Goal: Task Accomplishment & Management: Manage account settings

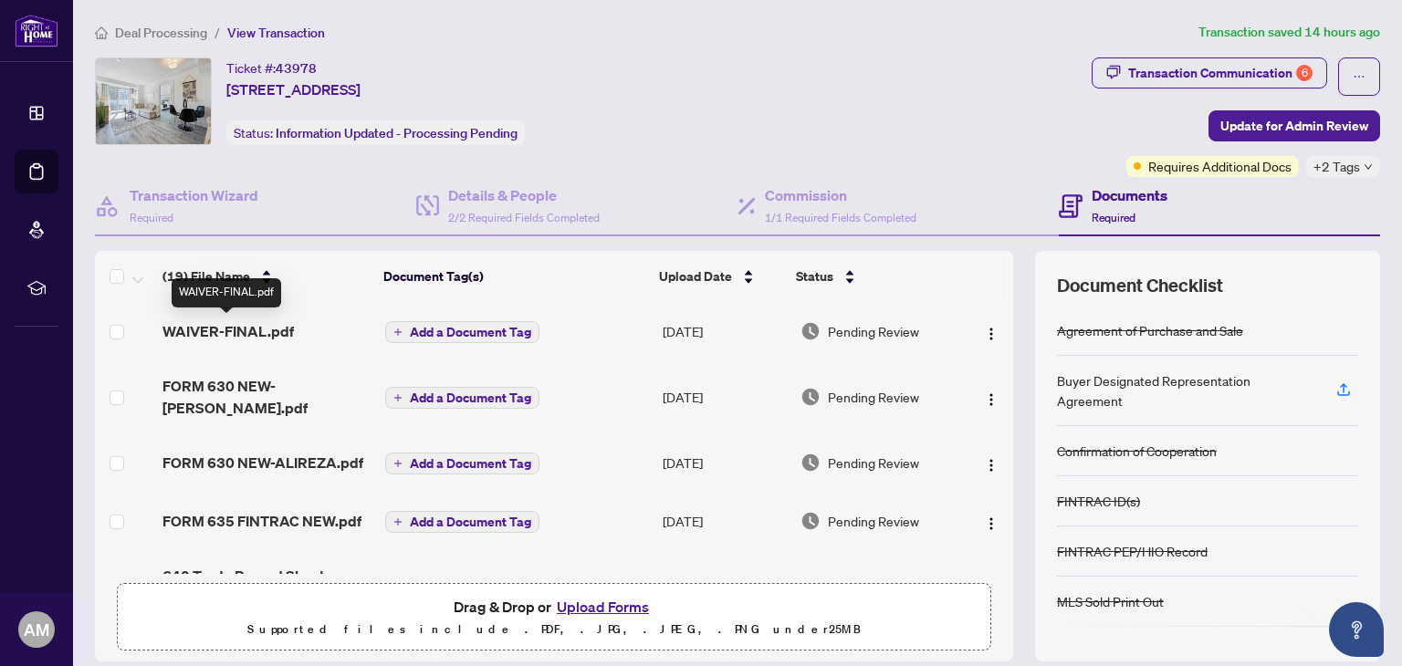
click at [237, 330] on span "WAIVER-FINAL.pdf" at bounding box center [228, 331] width 131 height 22
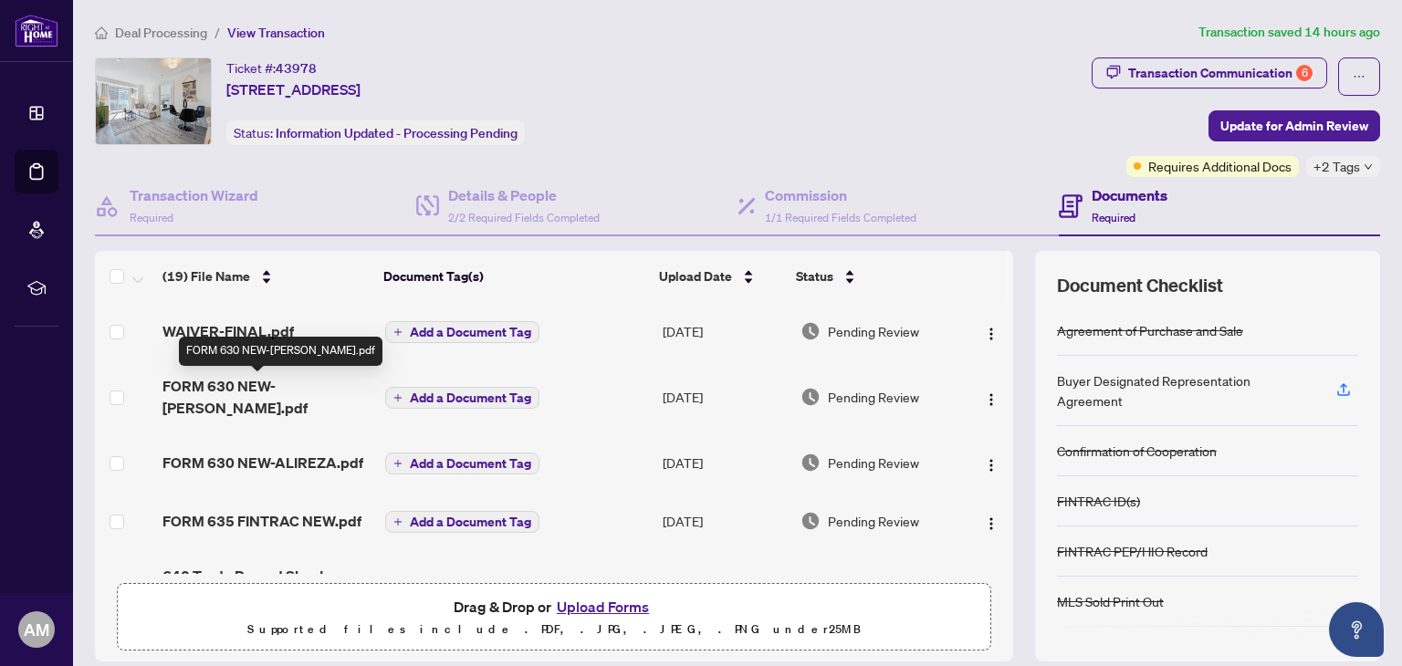
click at [247, 388] on span "FORM 630 NEW-[PERSON_NAME].pdf" at bounding box center [266, 397] width 207 height 44
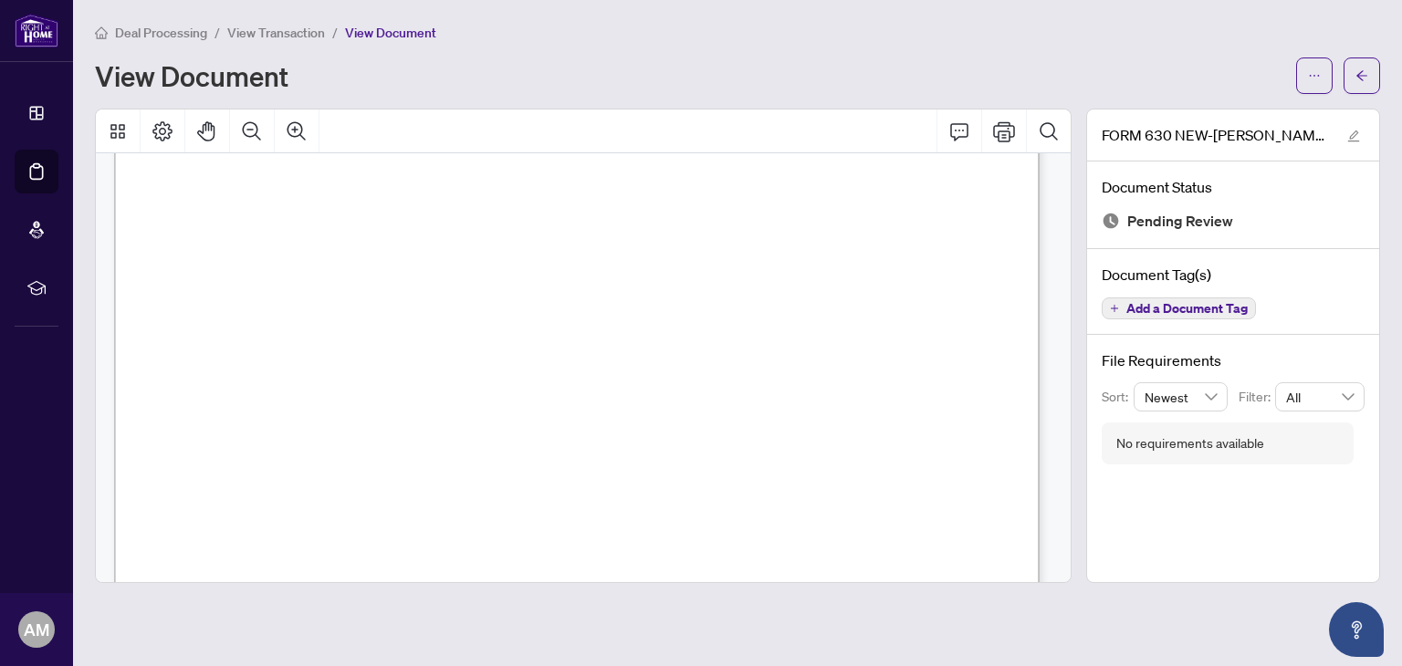
scroll to position [3941, 0]
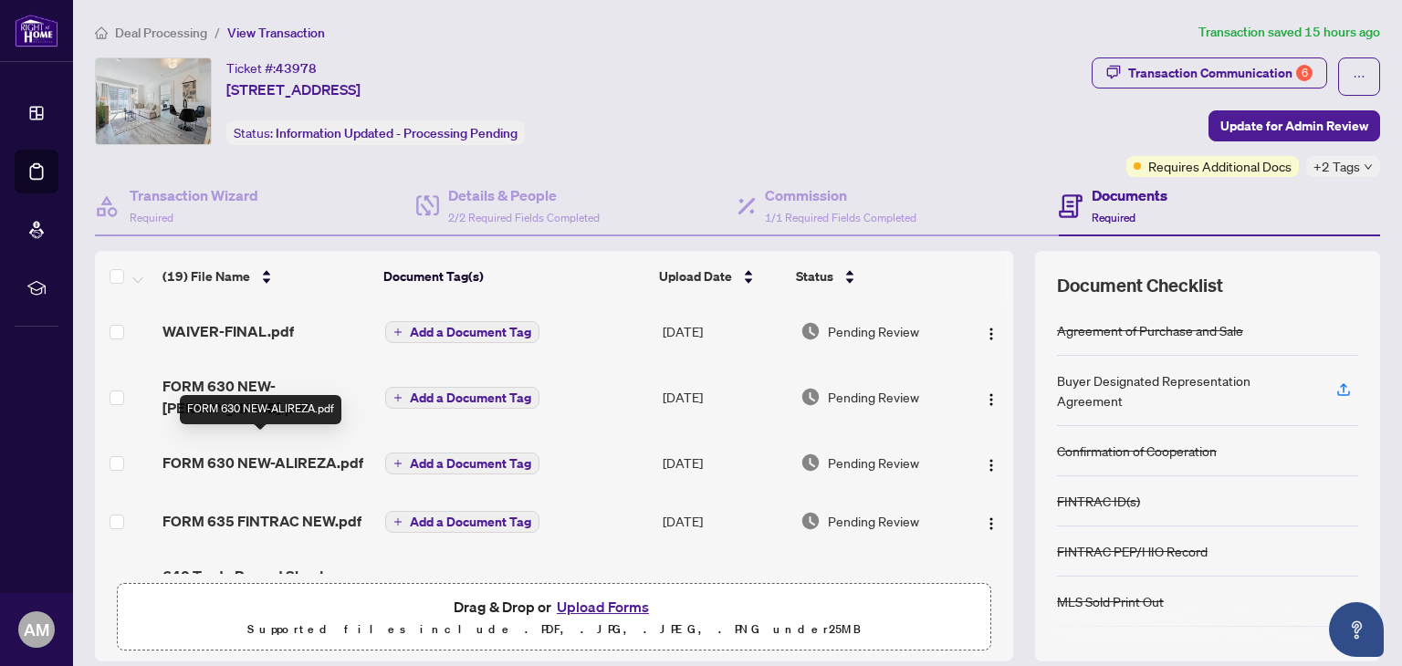
click at [292, 452] on span "FORM 630 NEW-ALIREZA.pdf" at bounding box center [263, 463] width 201 height 22
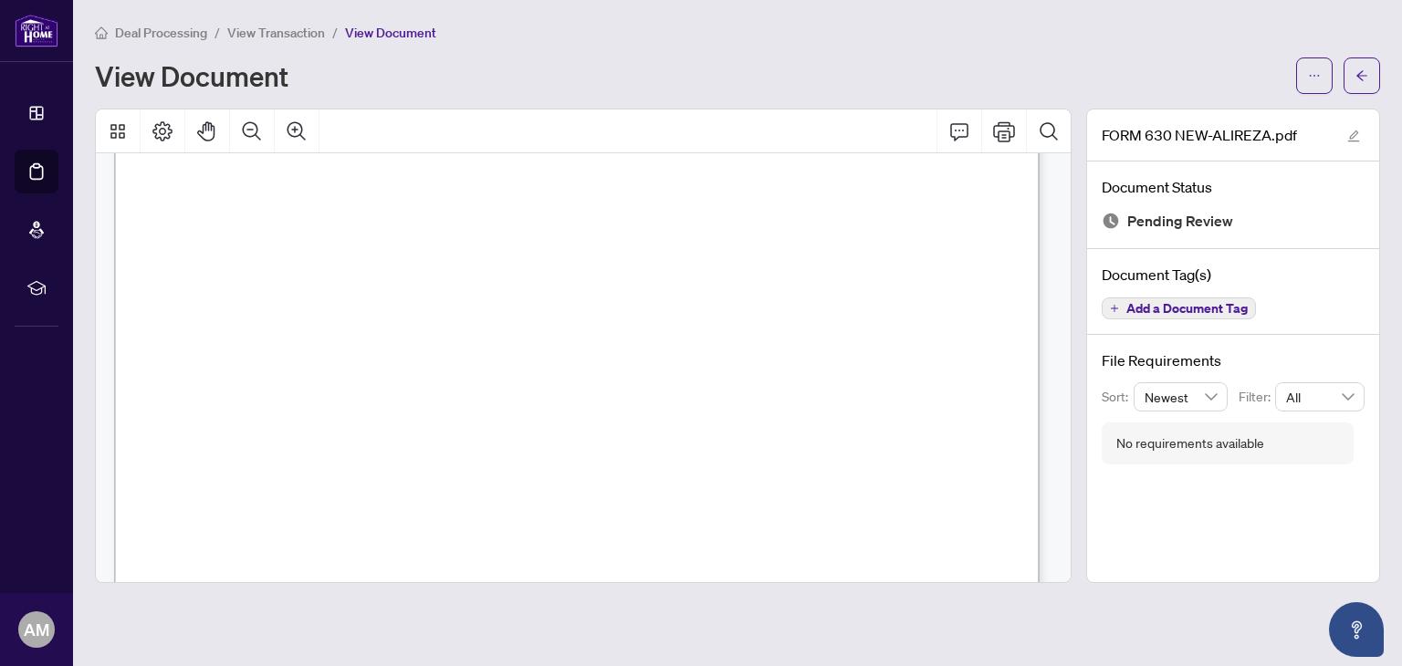
scroll to position [548, 0]
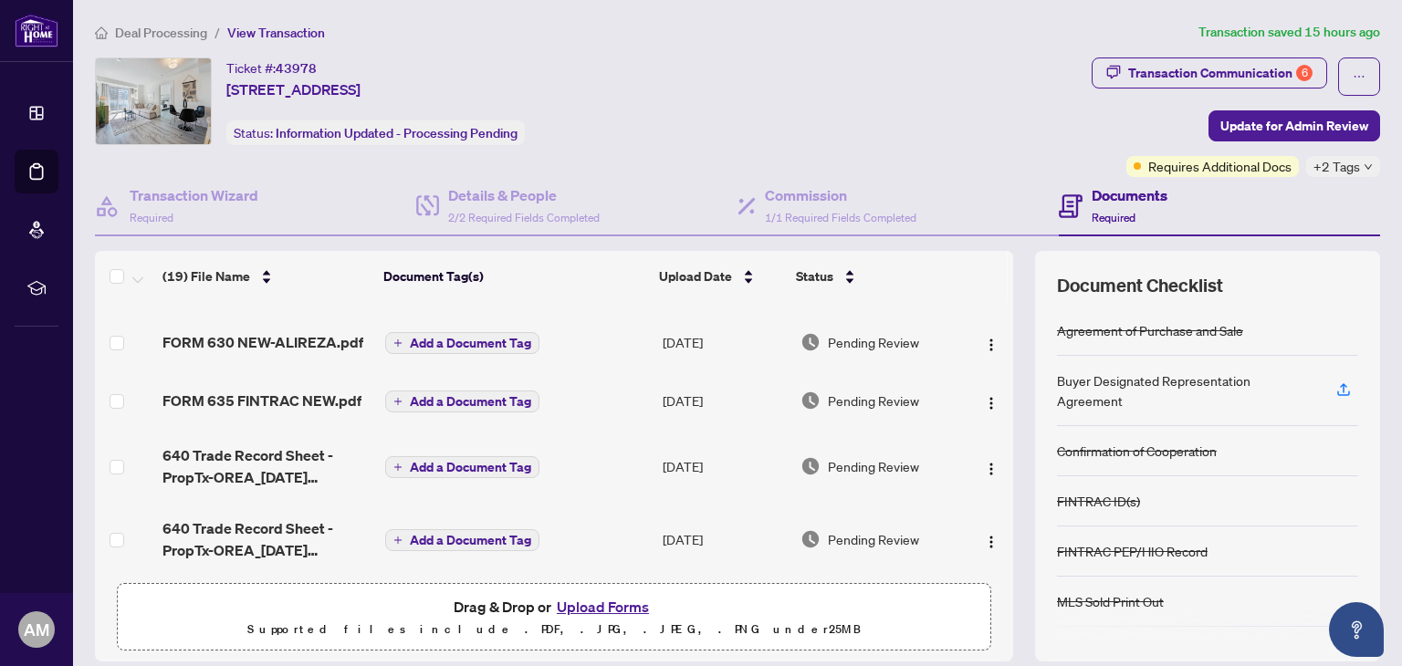
scroll to position [91, 0]
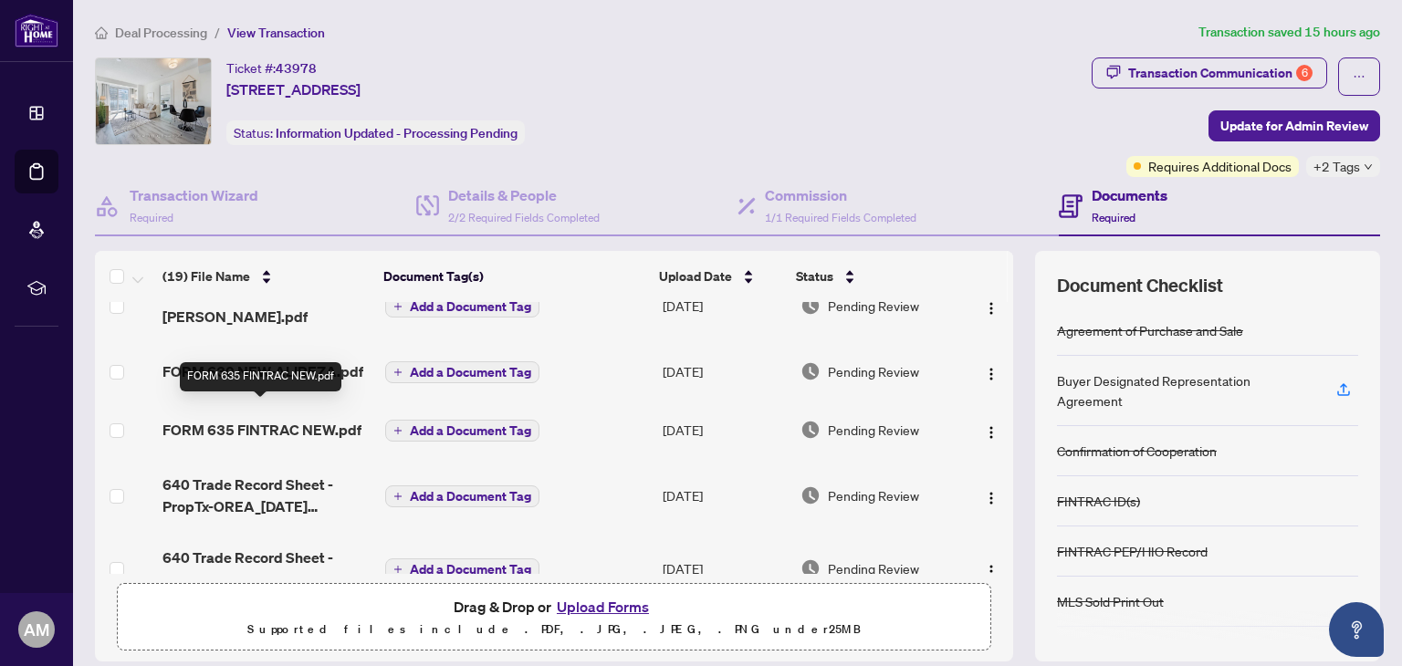
click at [255, 419] on span "FORM 635 FINTRAC NEW.pdf" at bounding box center [262, 430] width 199 height 22
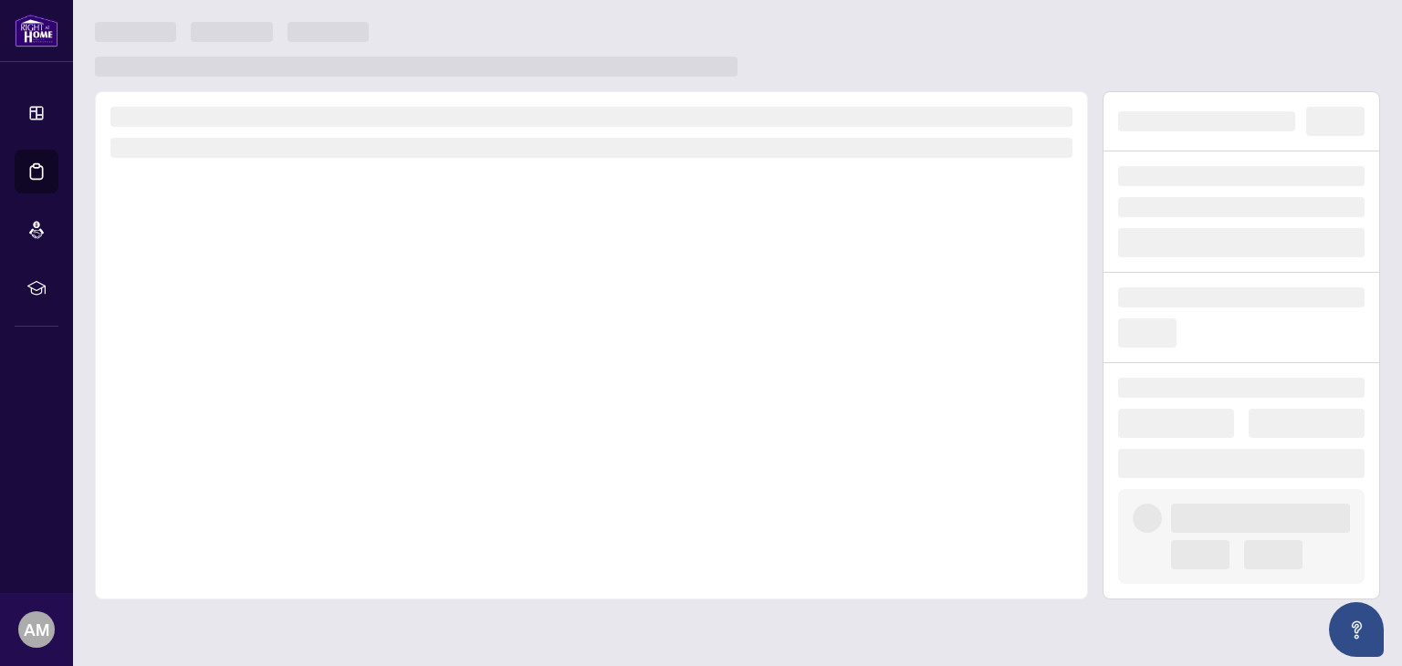
click at [257, 407] on div at bounding box center [591, 345] width 993 height 509
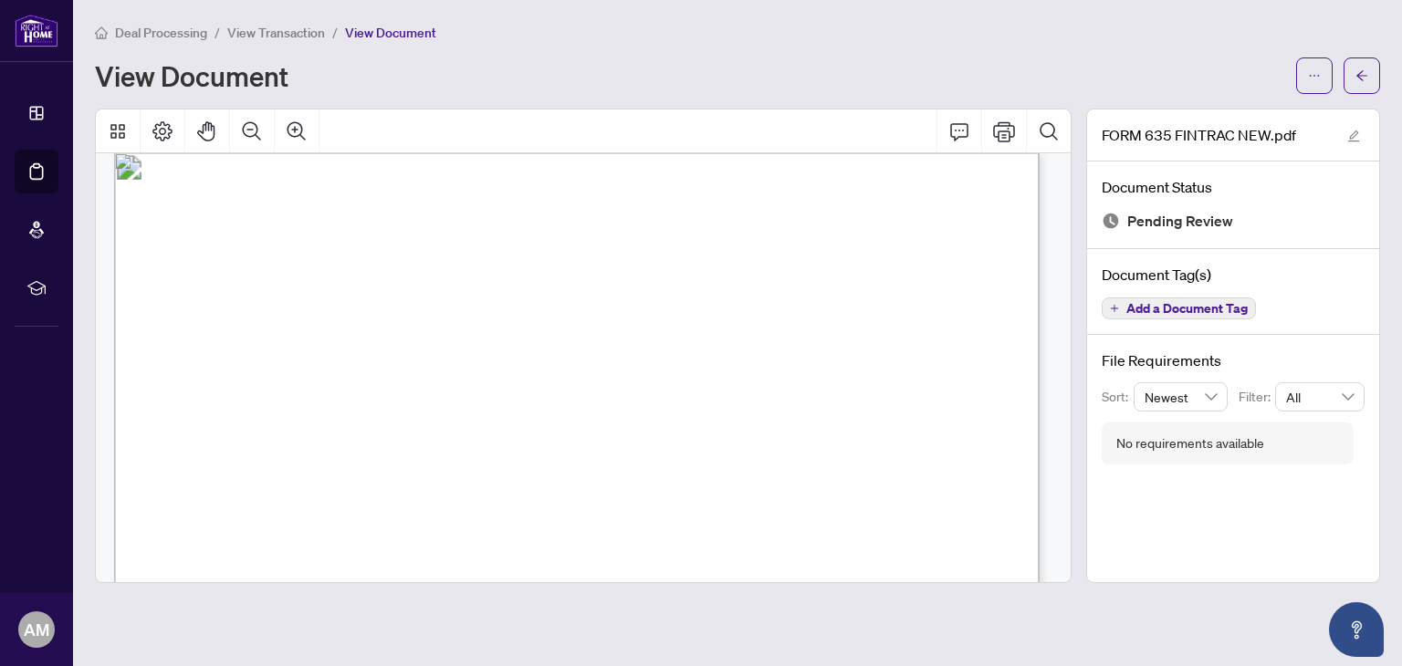
scroll to position [3743, 0]
click at [377, 310] on span "[PERSON_NAME] FAR" at bounding box center [320, 315] width 128 height 16
click at [378, 315] on span "[PERSON_NAME] FAR" at bounding box center [320, 315] width 128 height 16
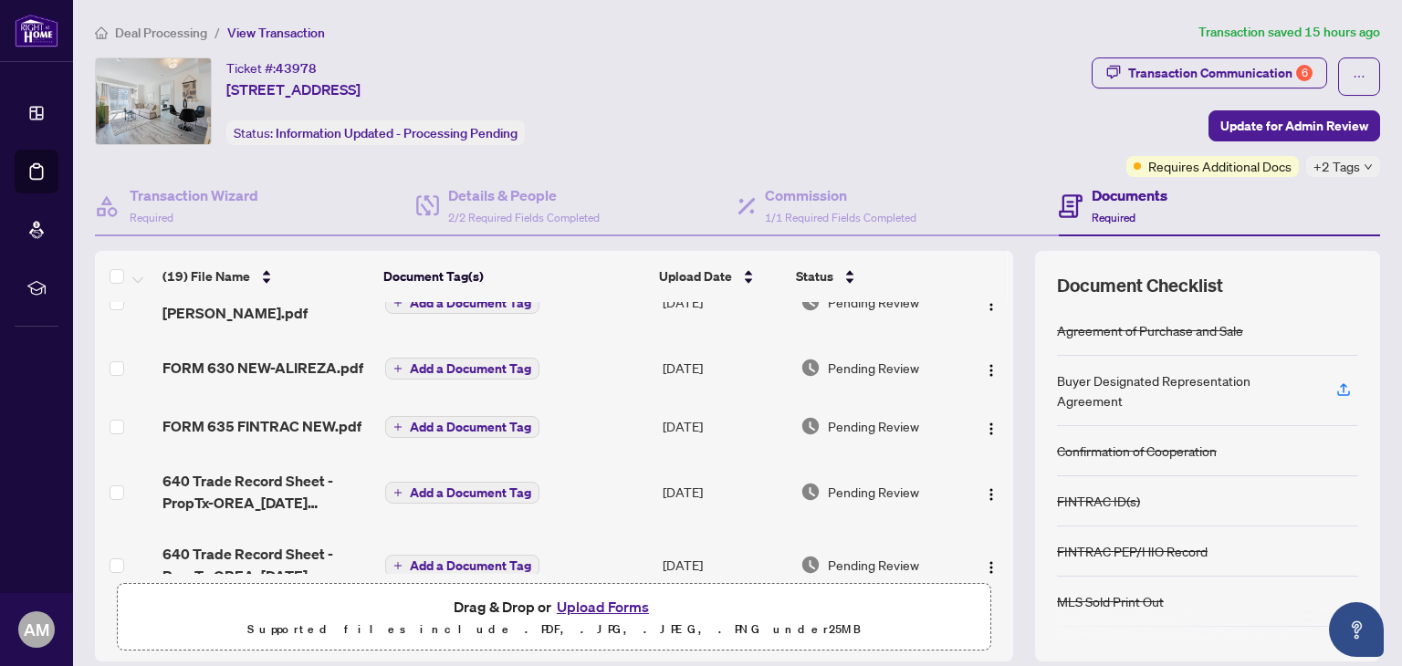
scroll to position [183, 0]
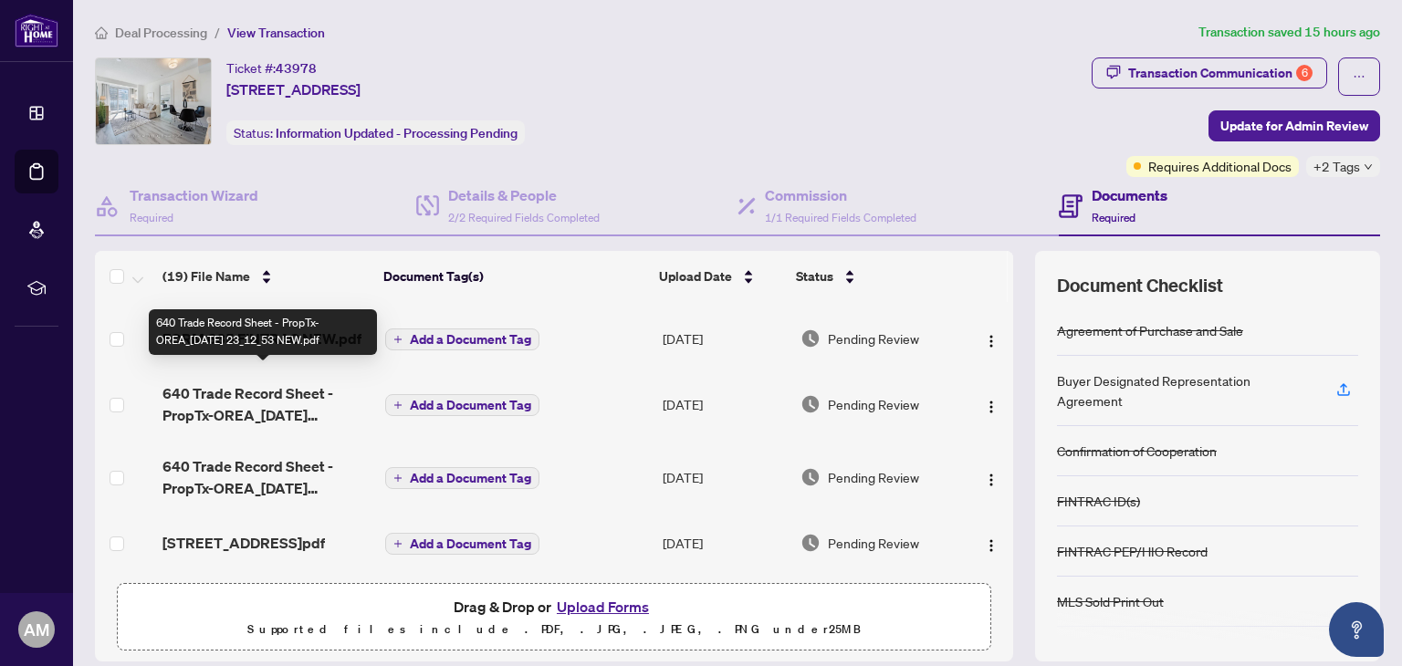
click at [253, 383] on span "640 Trade Record Sheet - PropTx-OREA_[DATE] 23_12_53 NEW.pdf" at bounding box center [266, 405] width 207 height 44
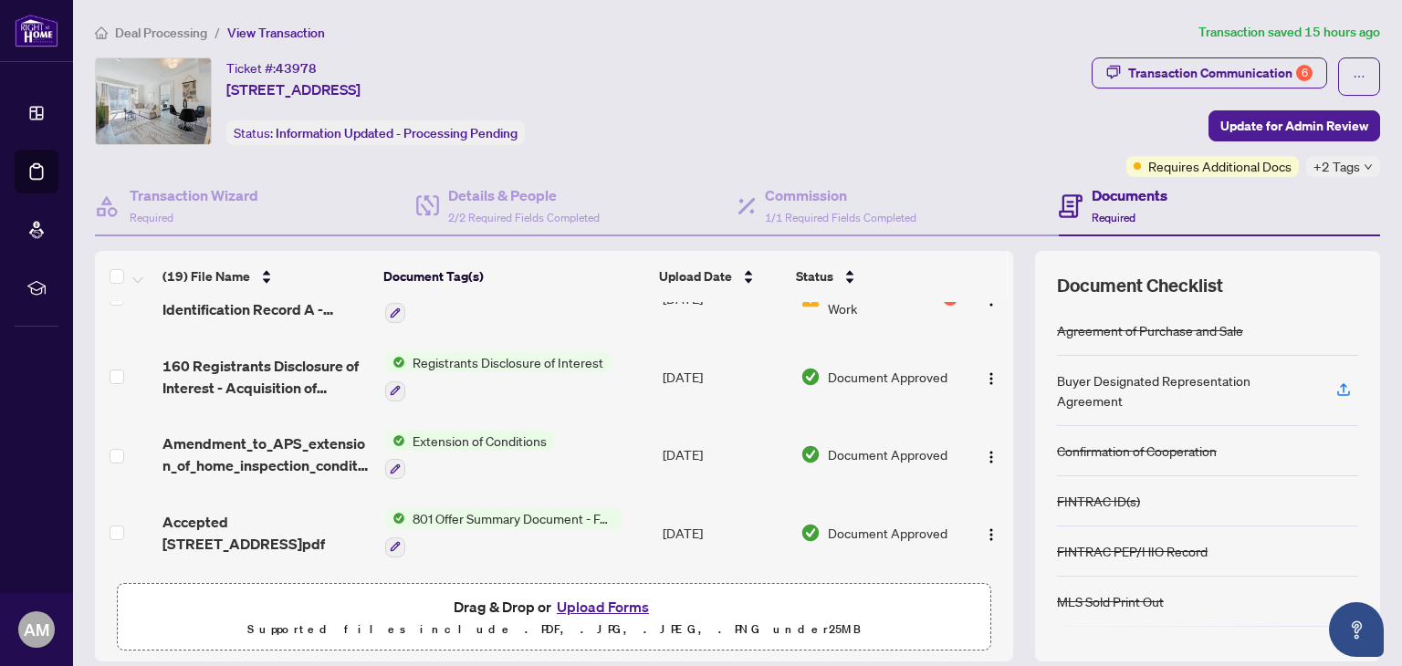
scroll to position [639, 0]
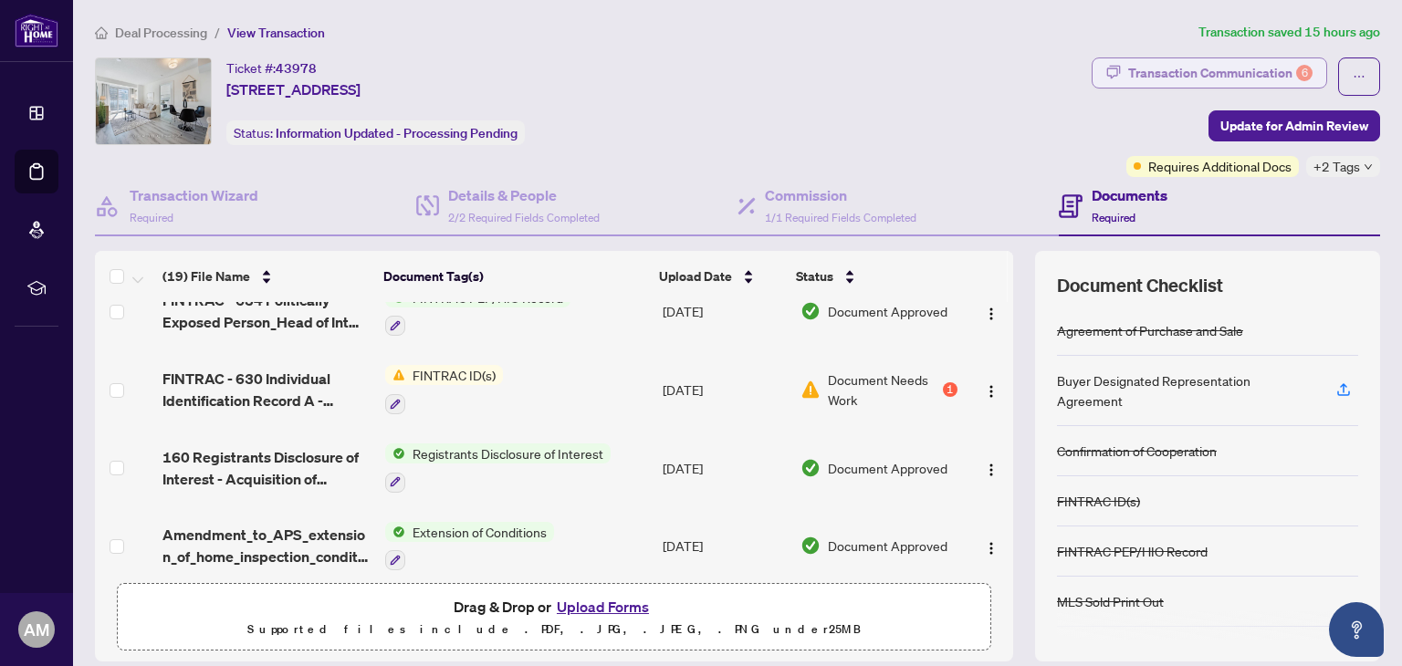
click at [1146, 68] on div "Transaction Communication 6" at bounding box center [1220, 72] width 184 height 29
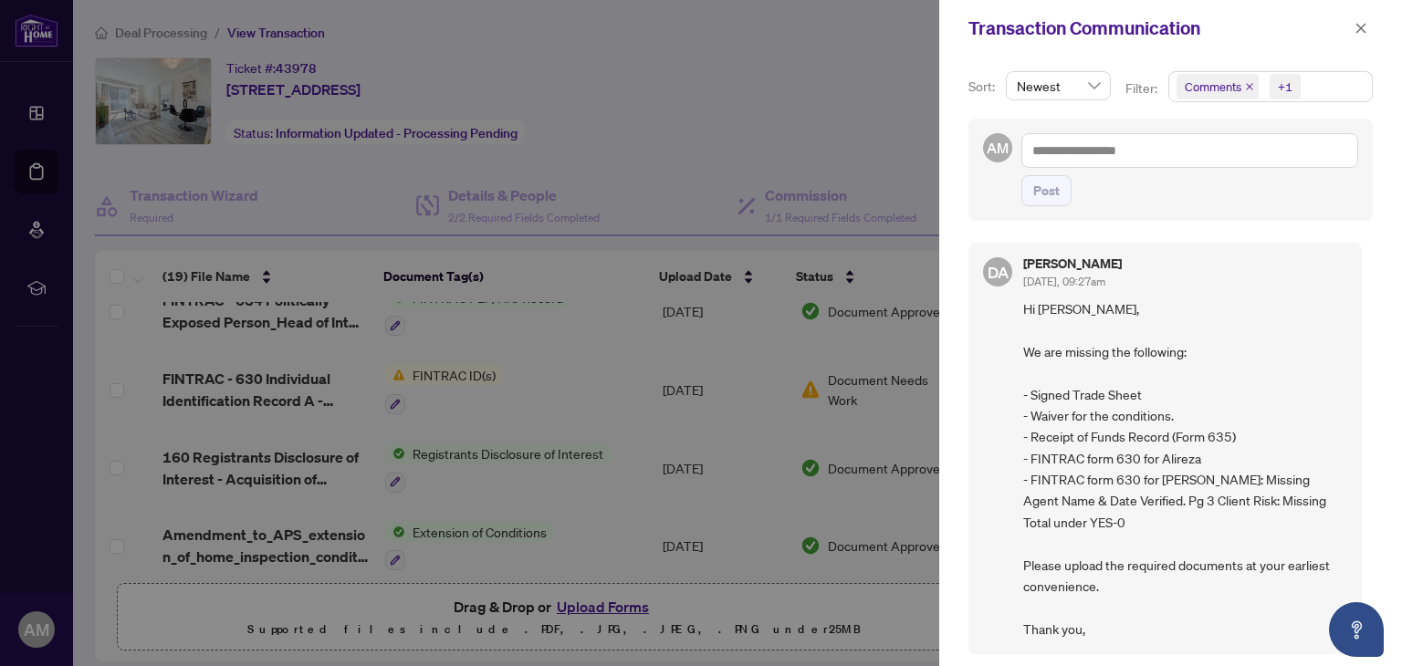
drag, startPoint x: 536, startPoint y: 439, endPoint x: 551, endPoint y: 444, distance: 16.2
click at [538, 439] on div at bounding box center [701, 333] width 1402 height 666
click at [1359, 28] on icon "close" at bounding box center [1361, 28] width 13 height 13
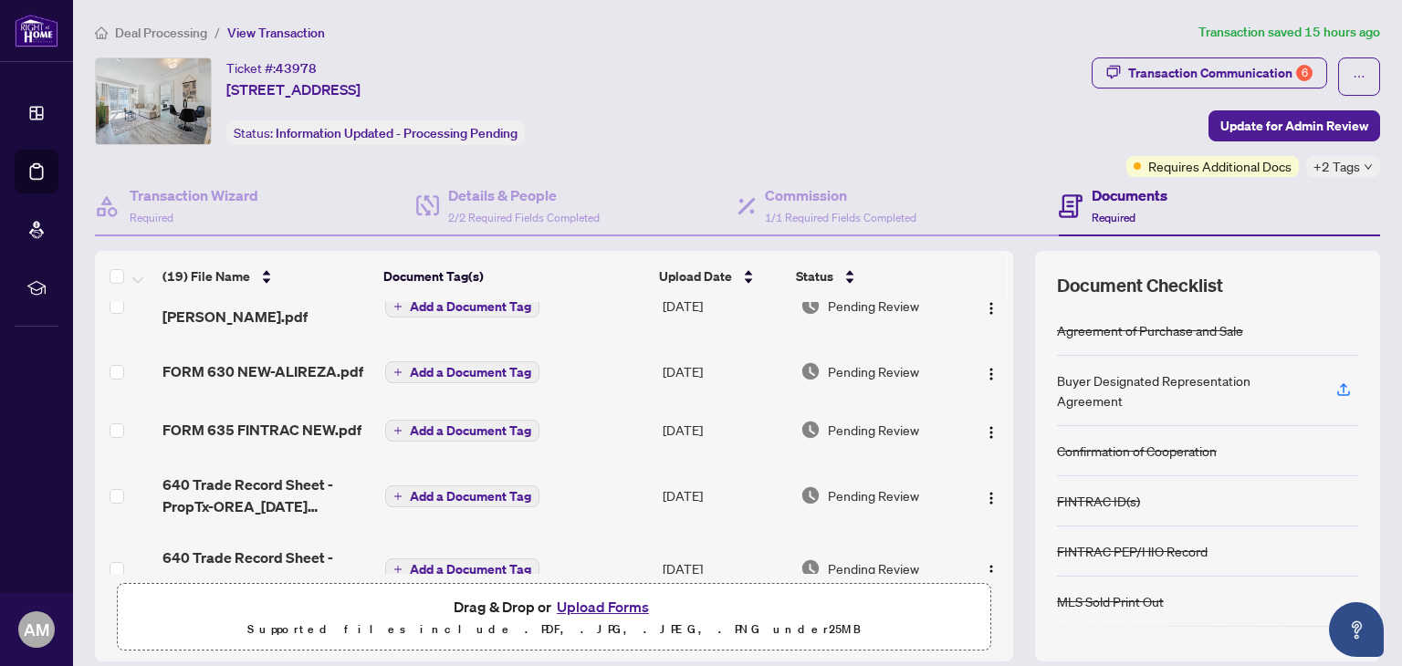
scroll to position [0, 0]
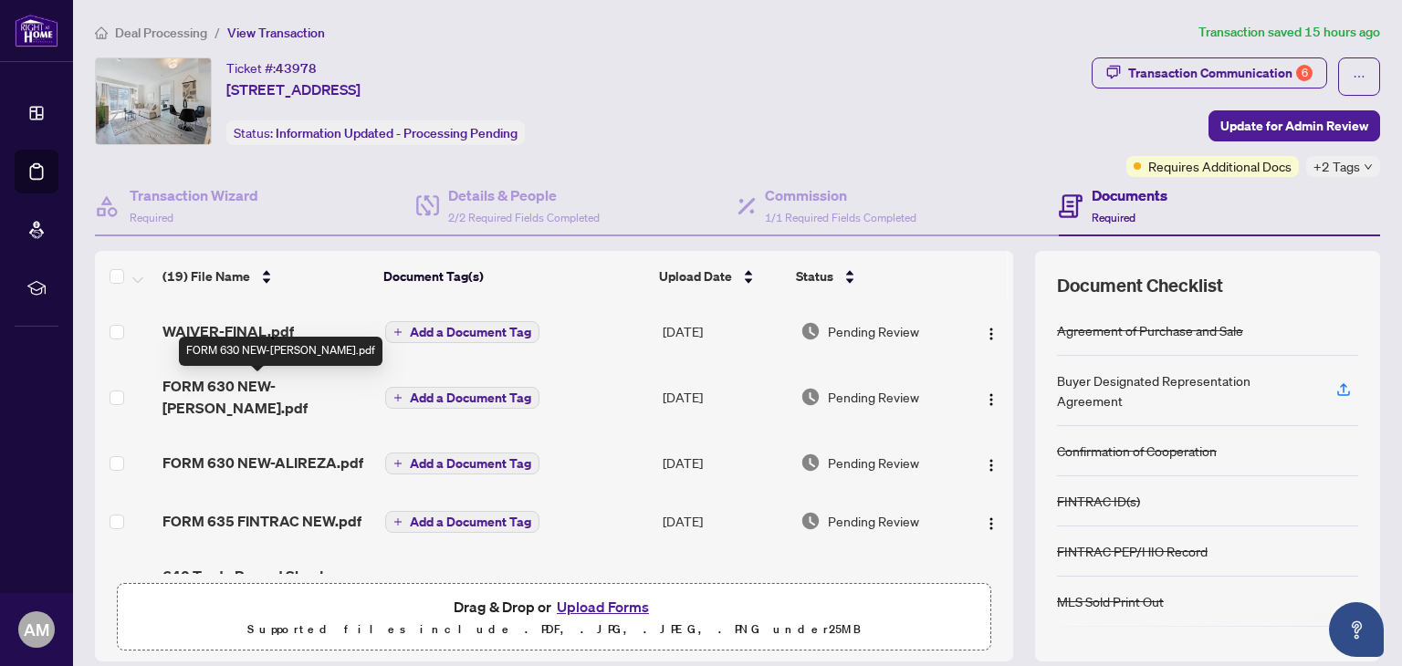
click at [237, 384] on span "FORM 630 NEW-[PERSON_NAME].pdf" at bounding box center [266, 397] width 207 height 44
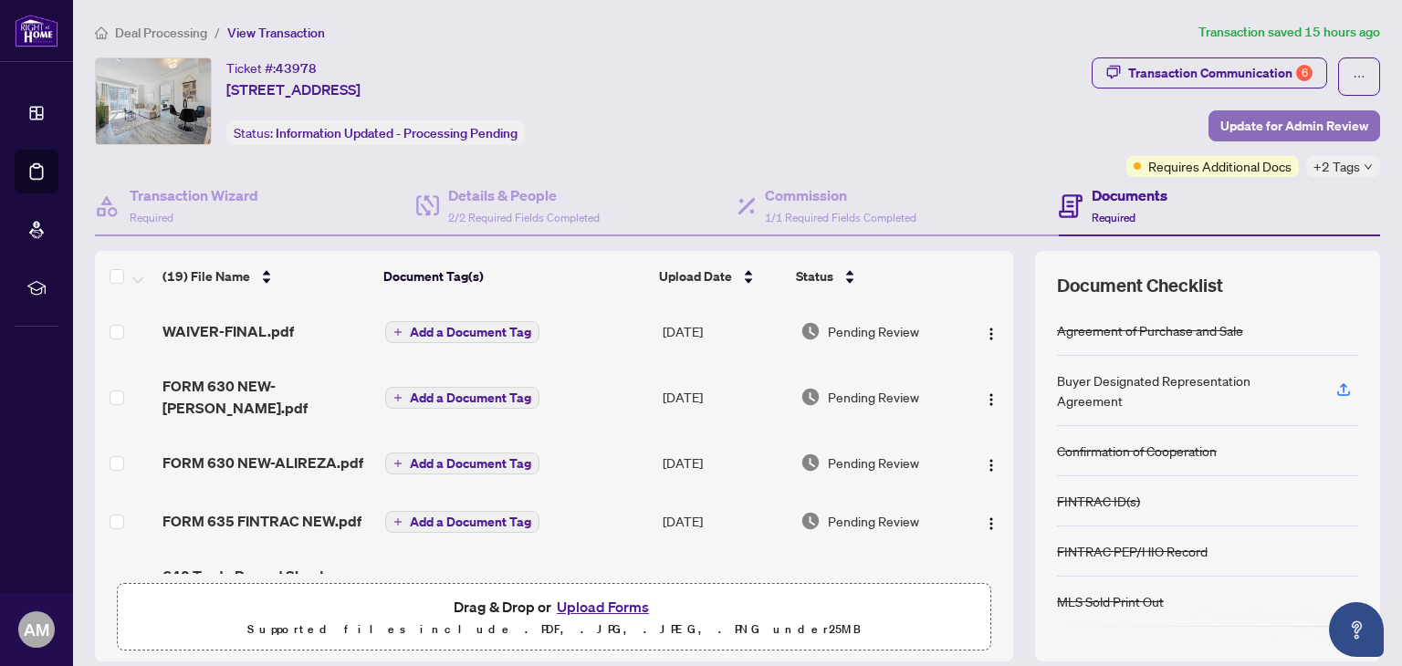
click at [1253, 123] on span "Update for Admin Review" at bounding box center [1295, 125] width 148 height 29
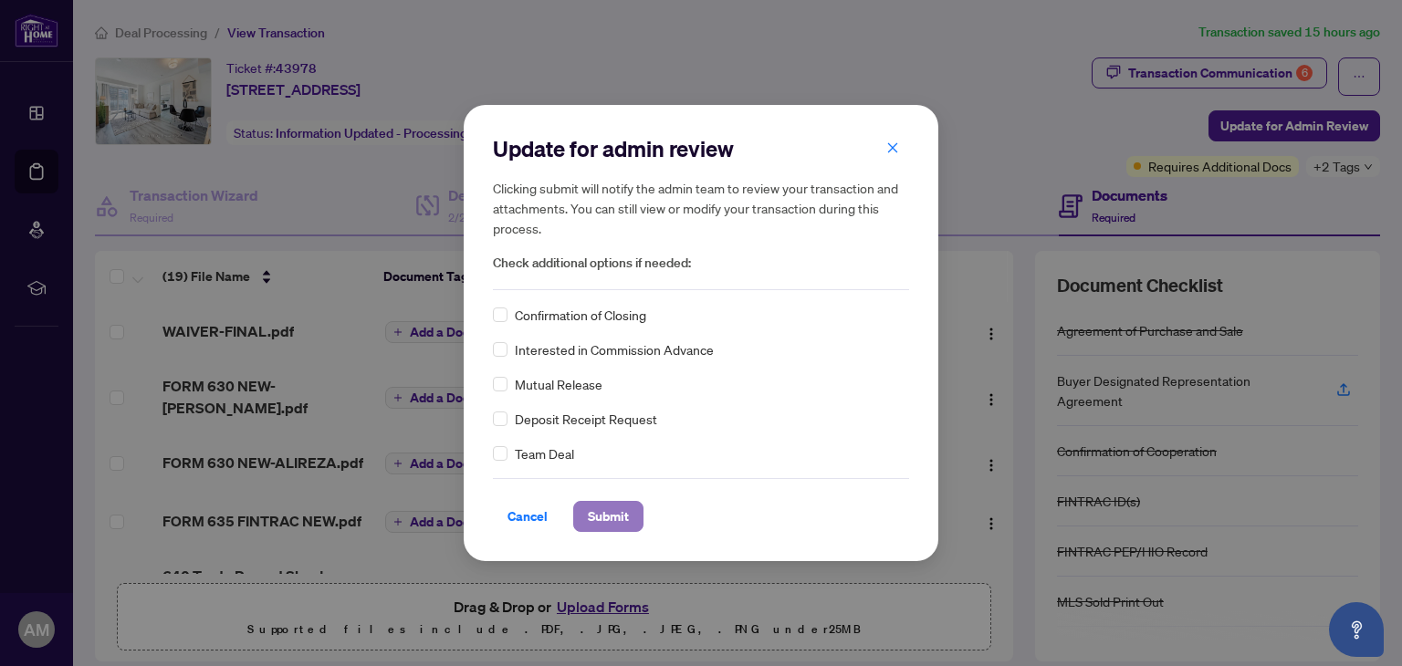
drag, startPoint x: 603, startPoint y: 514, endPoint x: 616, endPoint y: 516, distance: 12.9
click at [610, 515] on span "Submit" at bounding box center [608, 516] width 41 height 29
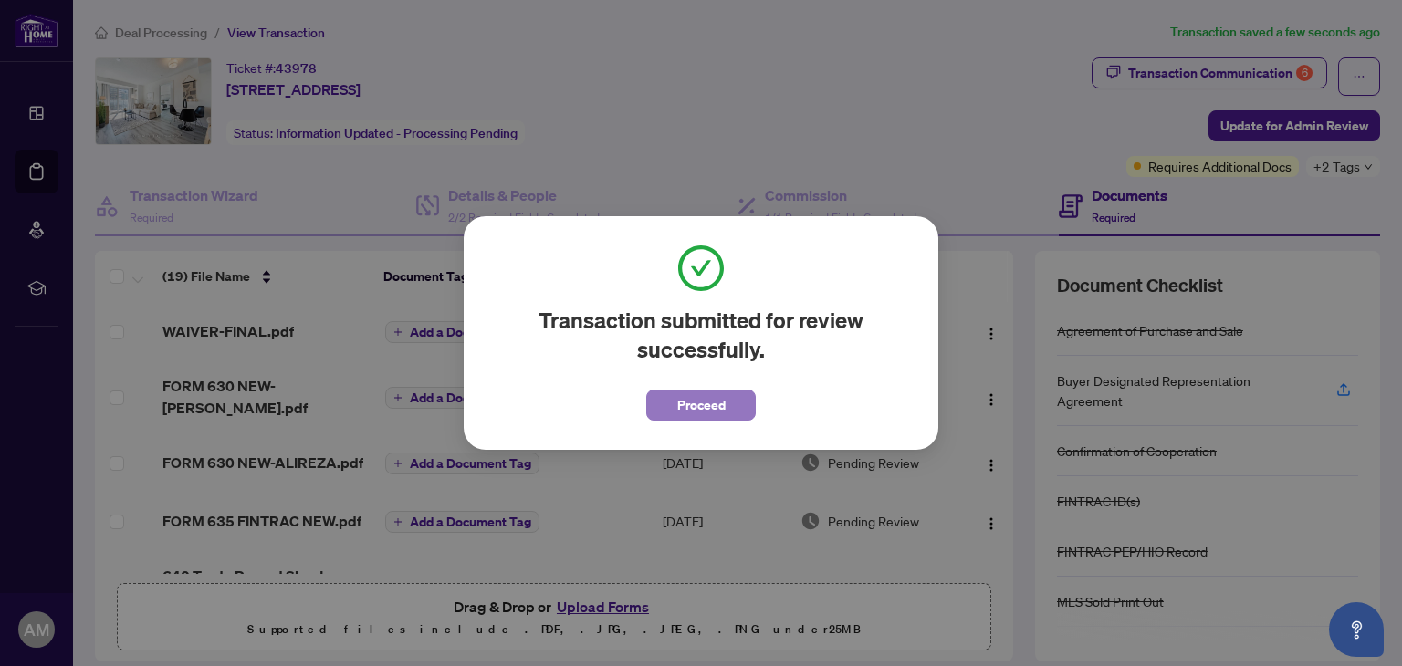
click at [690, 406] on span "Proceed" at bounding box center [701, 405] width 48 height 29
